Goal: Register for event/course

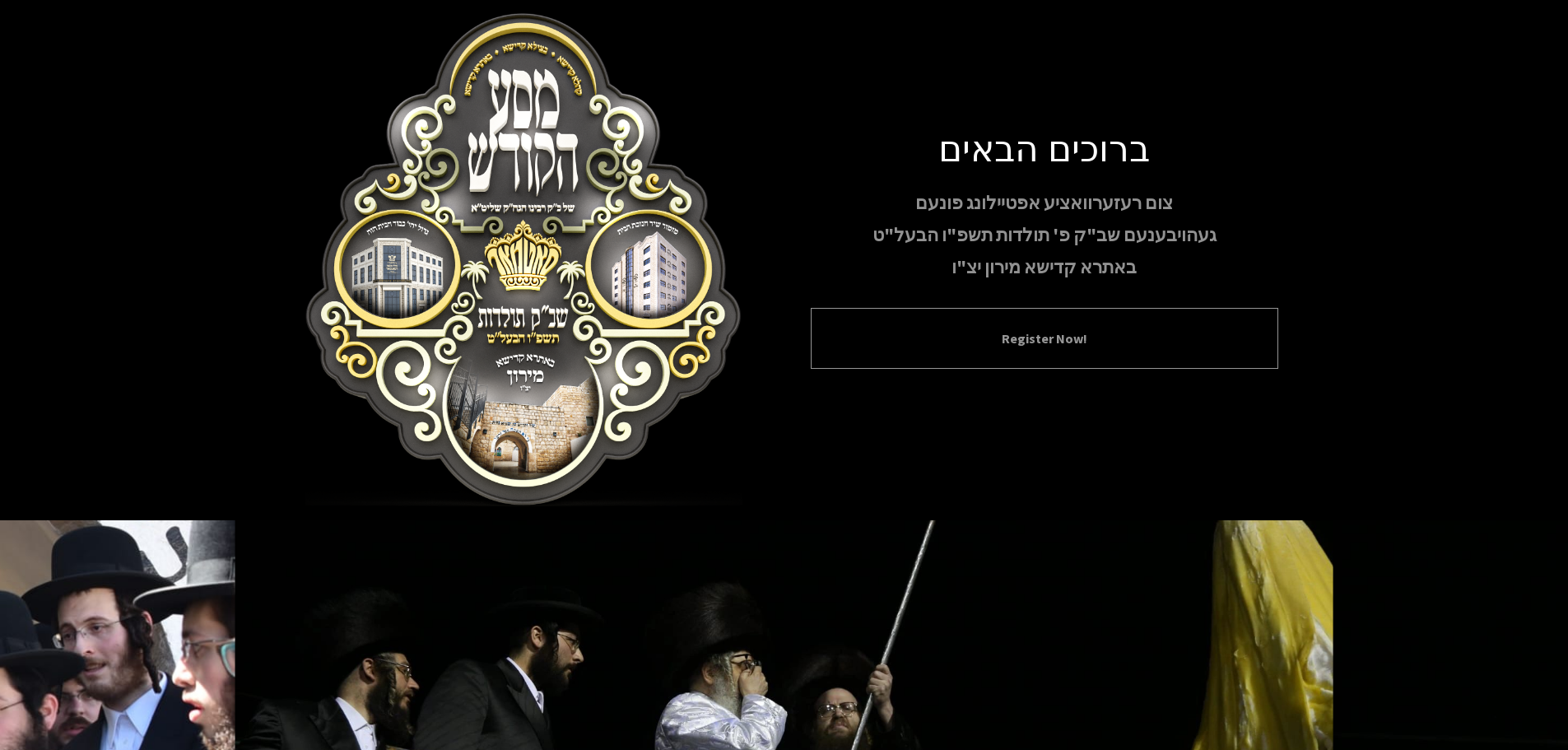
click at [1029, 334] on button "Register Now!" at bounding box center [1044, 338] width 426 height 20
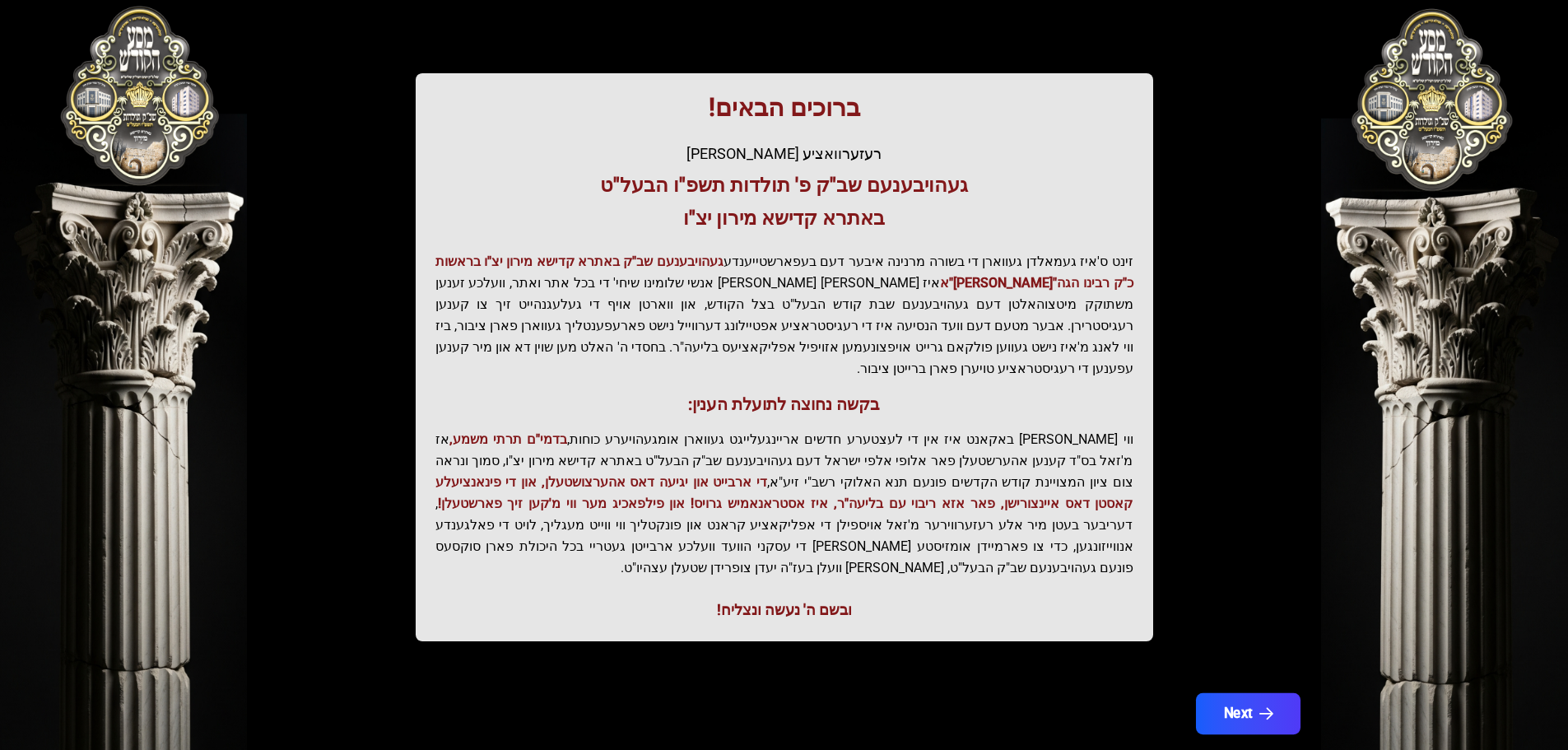
click at [1261, 694] on button "Next" at bounding box center [1246, 714] width 104 height 41
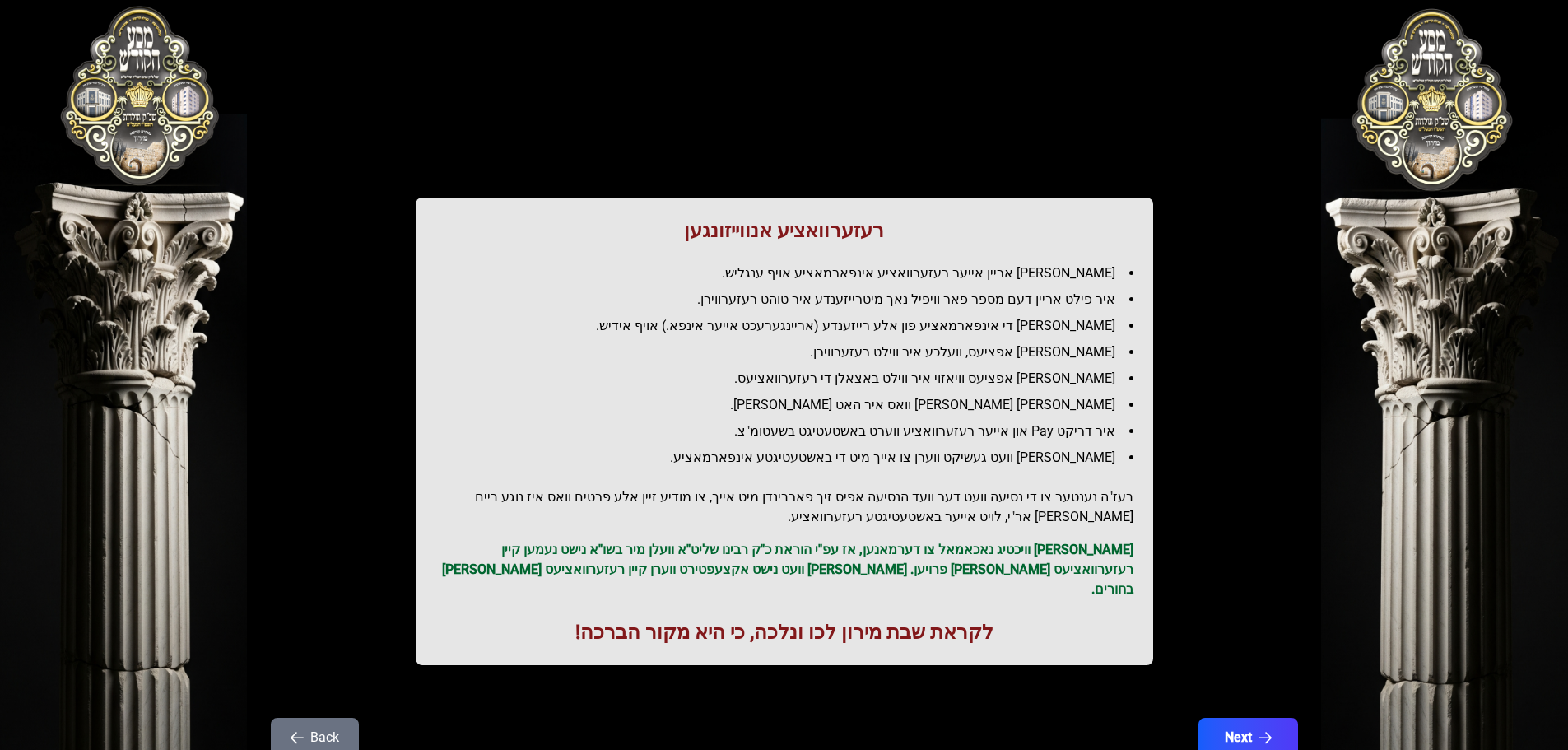
click at [1260, 696] on div "רעזערוואציע אנווייזונגען איר לייגט אריין אייער רעזערוואציע אינפארמאציע אויף ענג…" at bounding box center [784, 408] width 1053 height 738
click at [1258, 718] on button "Next" at bounding box center [1246, 738] width 104 height 41
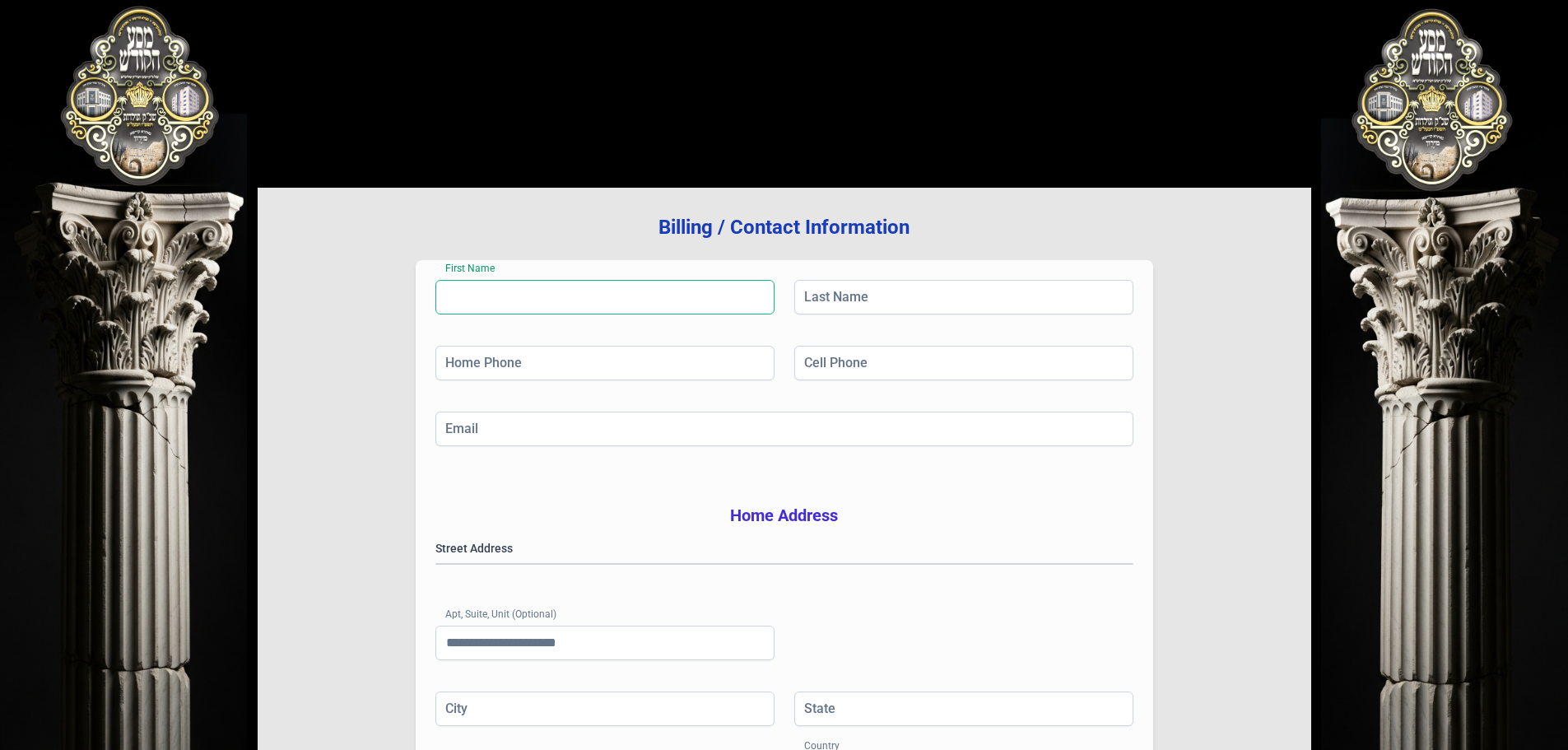
click at [473, 297] on input "First Name" at bounding box center [604, 297] width 339 height 34
type input "*"
type input "****"
click at [840, 295] on input "Last Name" at bounding box center [964, 297] width 339 height 34
type input "*"
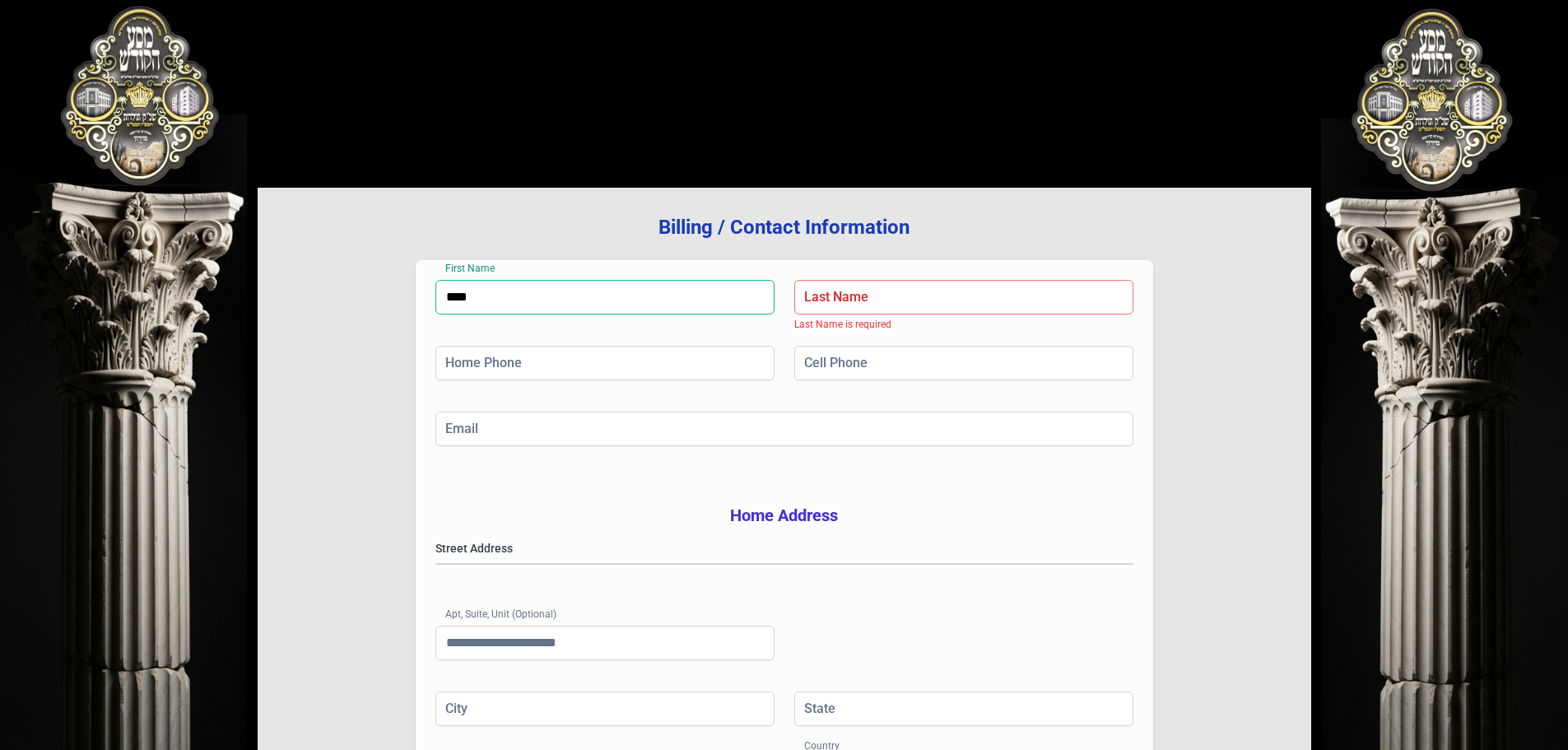
drag, startPoint x: 626, startPoint y: 280, endPoint x: 396, endPoint y: 302, distance: 231.0
click at [396, 302] on div "Billing / Contact Information First Name **** Last Name Last Name is required H…" at bounding box center [784, 528] width 1053 height 682
